Goal: Ask a question

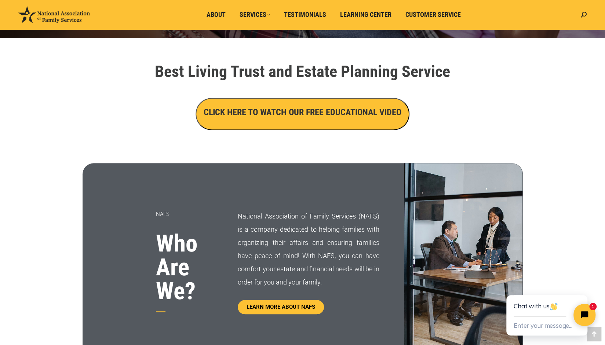
scroll to position [240, 0]
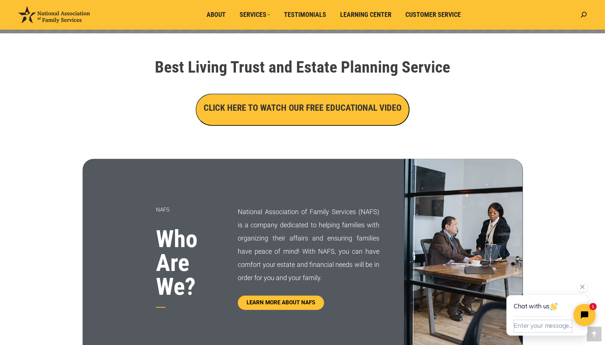
click at [537, 328] on button "Enter your message..." at bounding box center [543, 327] width 58 height 12
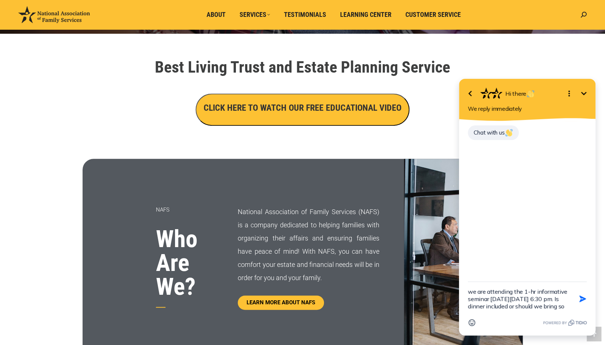
scroll to position [1, 0]
type textarea "we are attending the 1-hr informative seminar [DATE][DATE] 6:30 pm. Is dinner i…"
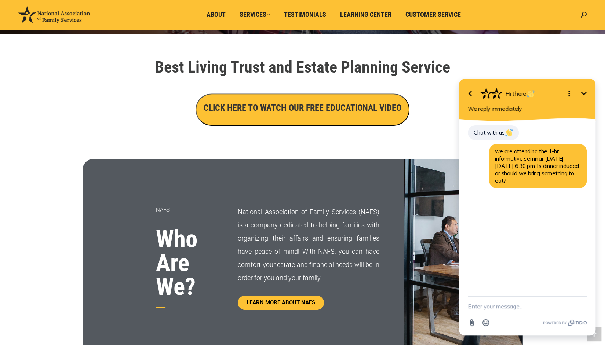
scroll to position [0, 0]
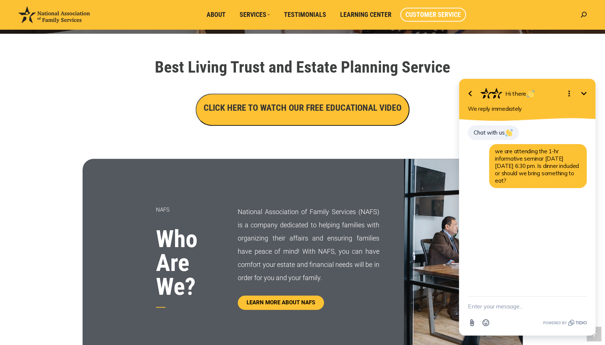
click at [438, 14] on span "Customer Service" at bounding box center [433, 15] width 55 height 8
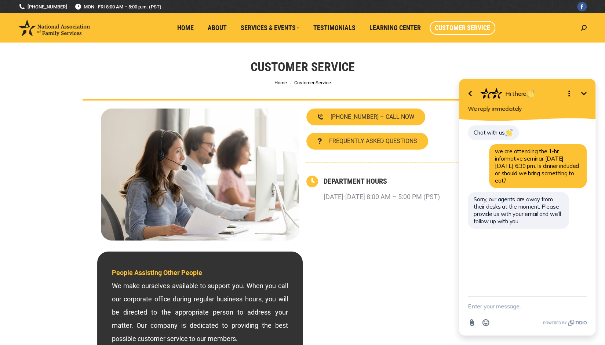
click at [485, 308] on textarea "New message" at bounding box center [527, 306] width 119 height 19
type textarea "[EMAIL_ADDRESS][DOMAIN_NAME]"
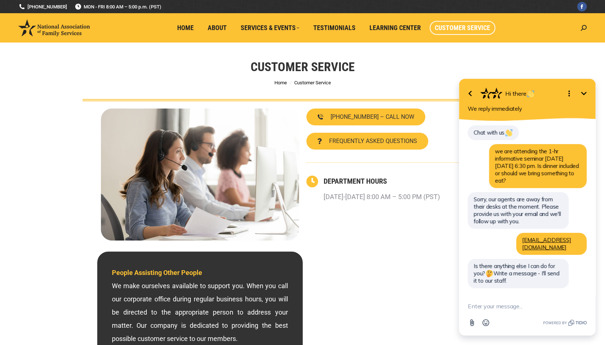
click at [583, 93] on icon "Minimize" at bounding box center [584, 93] width 9 height 9
